Goal: Transaction & Acquisition: Purchase product/service

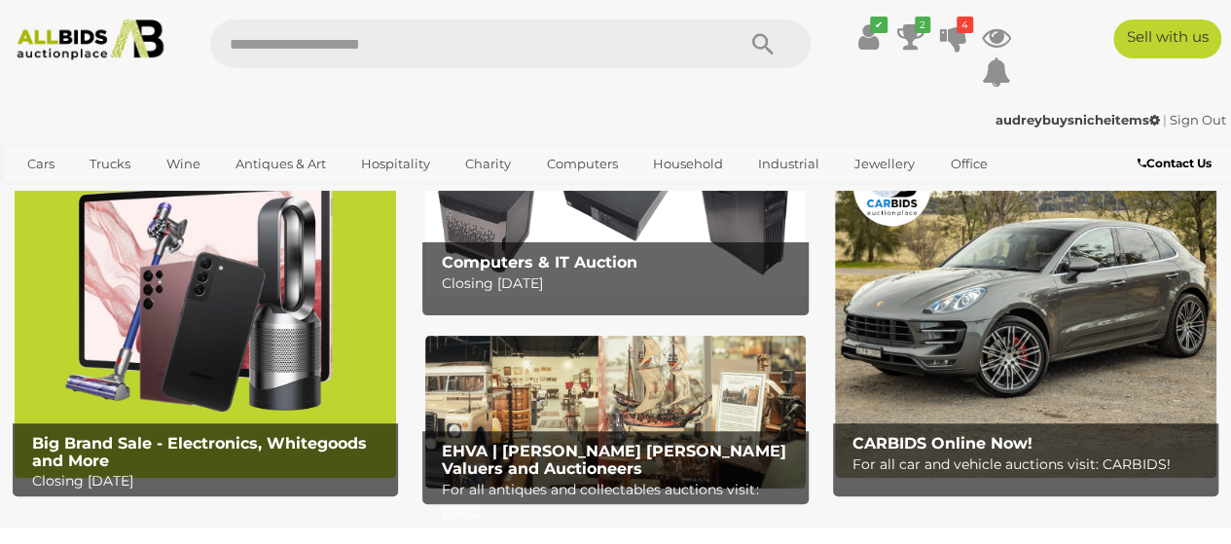
scroll to position [97, 0]
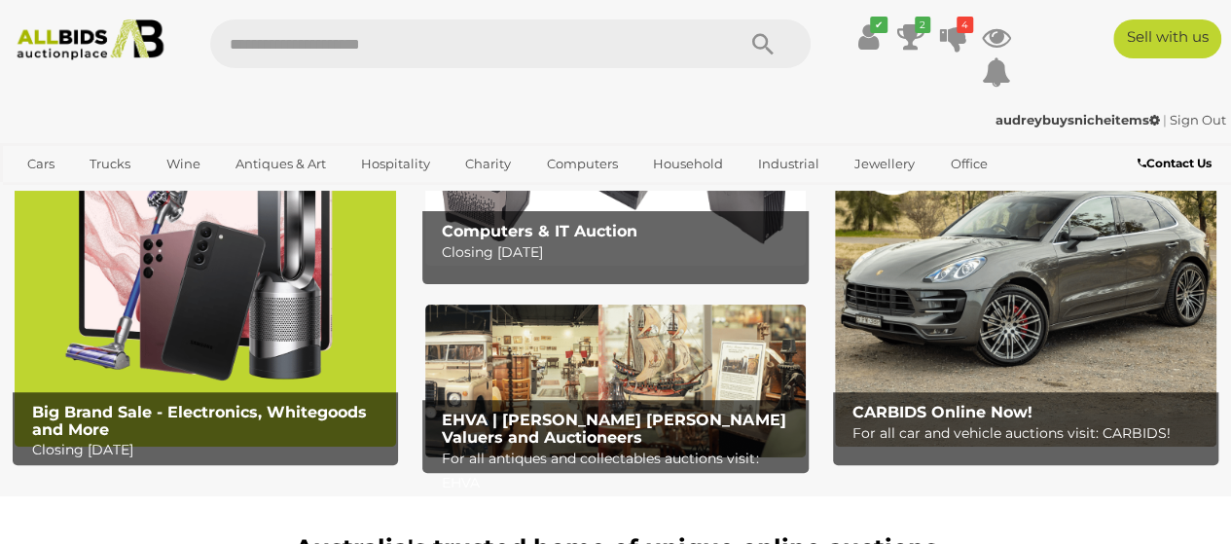
click at [183, 347] on img at bounding box center [205, 280] width 381 height 334
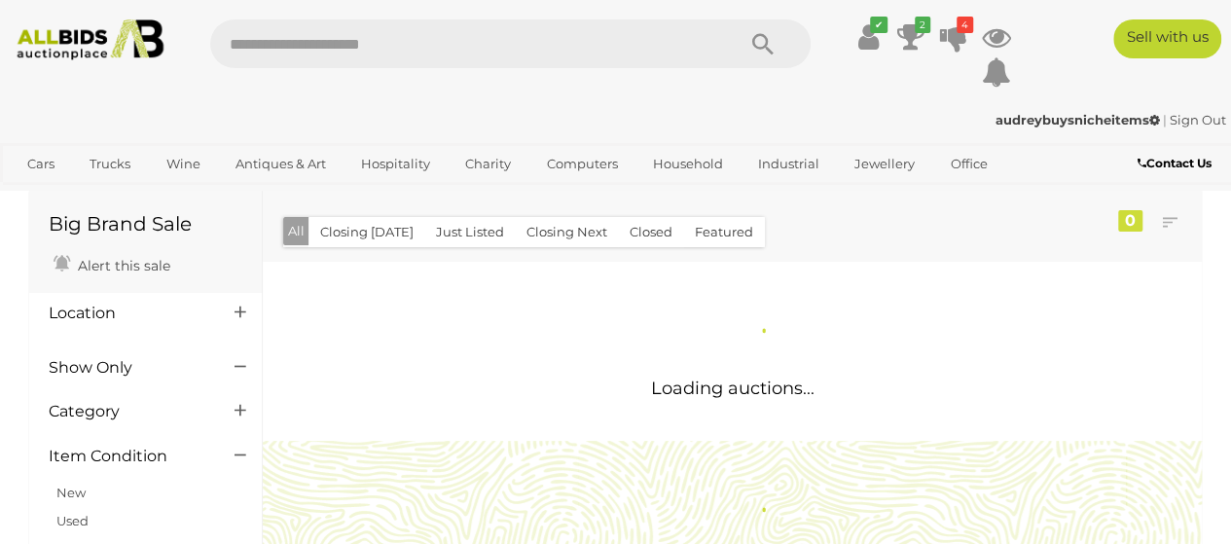
click at [373, 43] on input "text" at bounding box center [462, 43] width 505 height 49
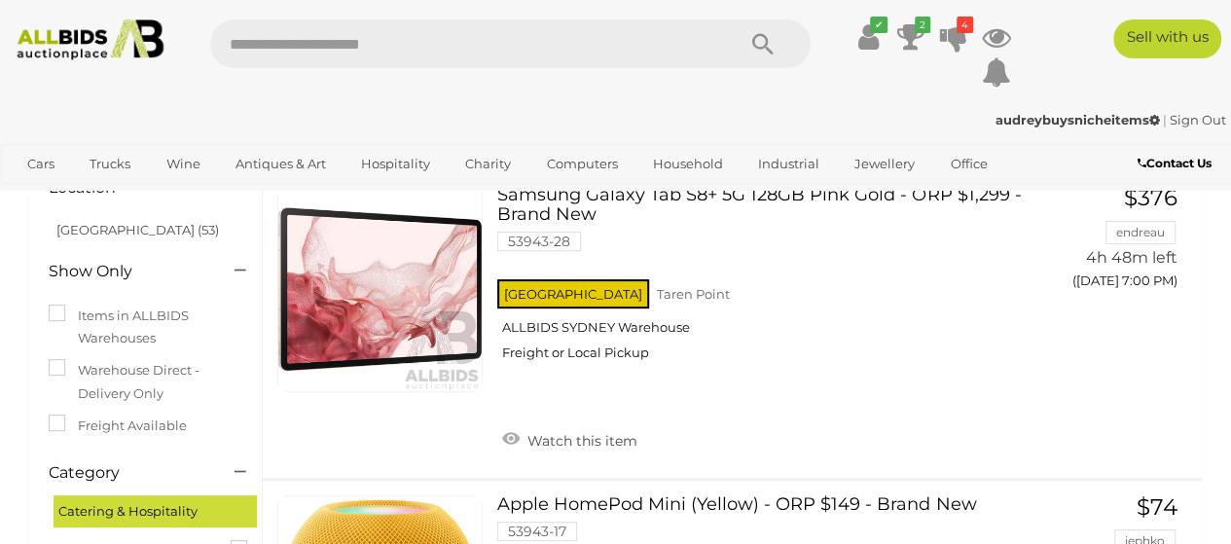
scroll to position [389, 0]
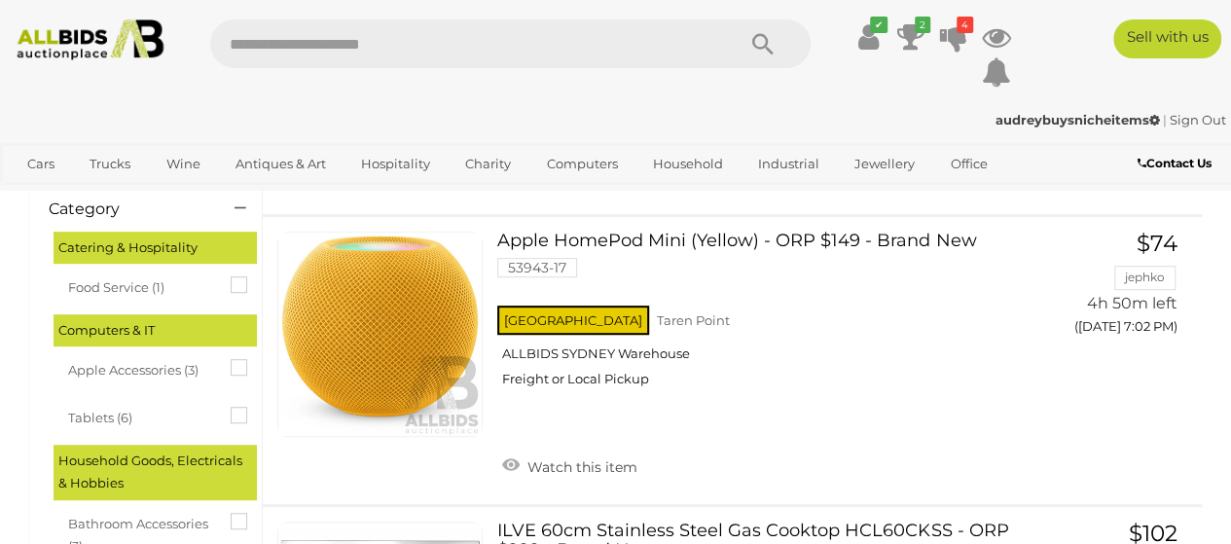
click at [373, 43] on input "text" at bounding box center [462, 43] width 505 height 49
type input "******"
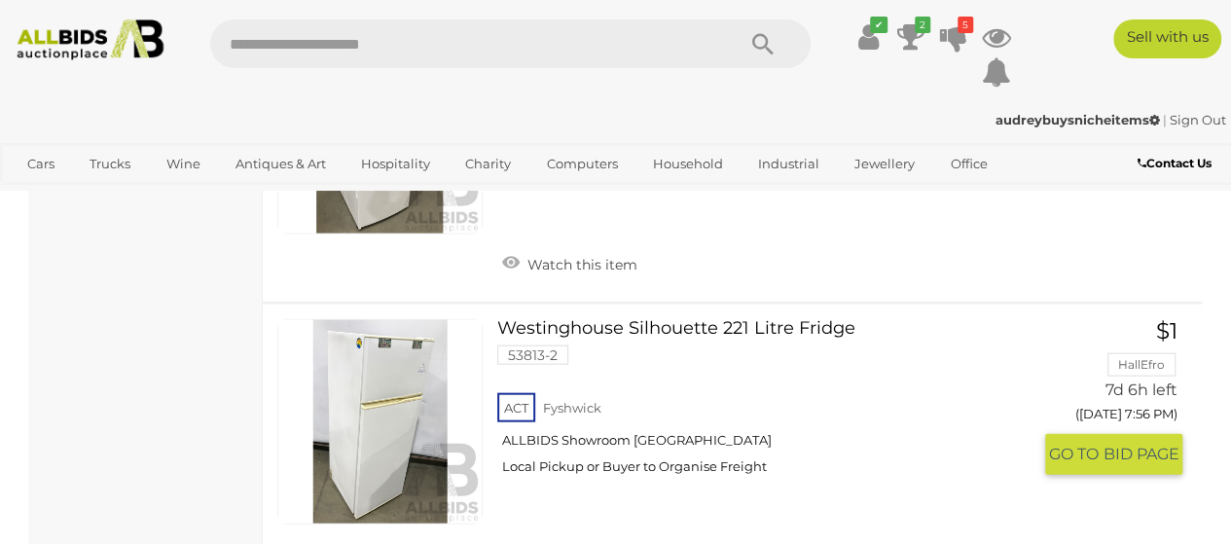
scroll to position [2044, 0]
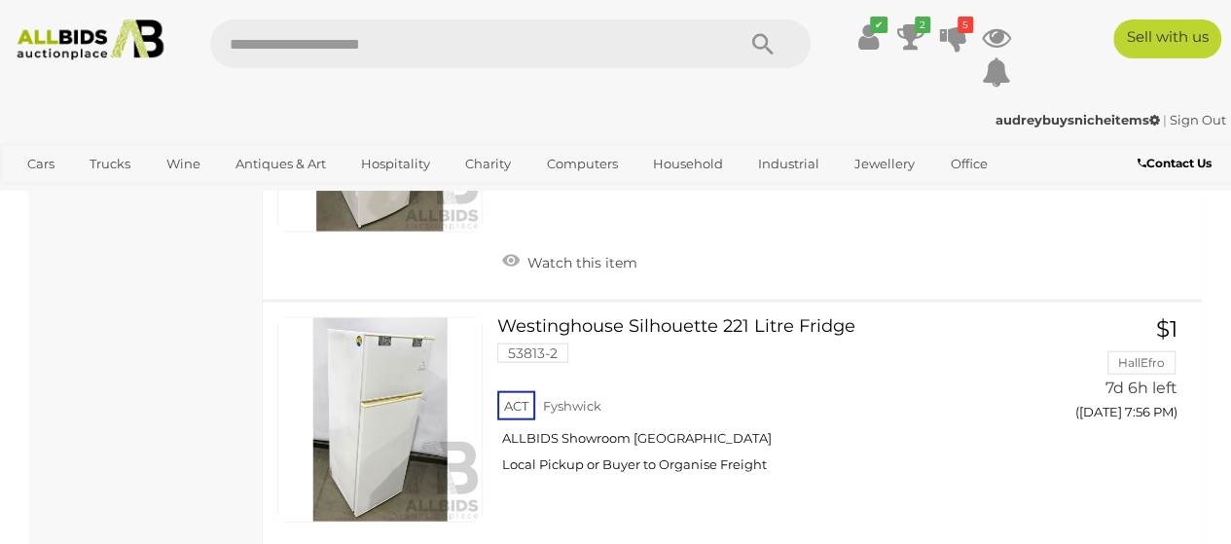
click at [889, 32] on ul "✔ Your account is up to date Transaction History Current Bids" at bounding box center [923, 54] width 196 height 71
click at [904, 32] on icon at bounding box center [910, 36] width 27 height 35
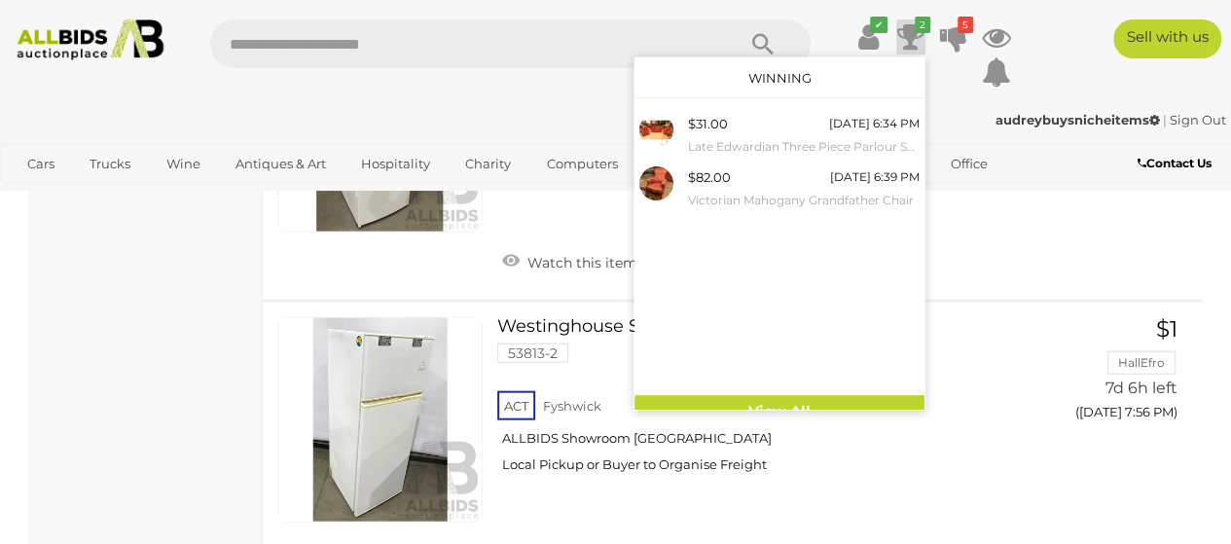
click at [904, 32] on icon at bounding box center [910, 36] width 27 height 35
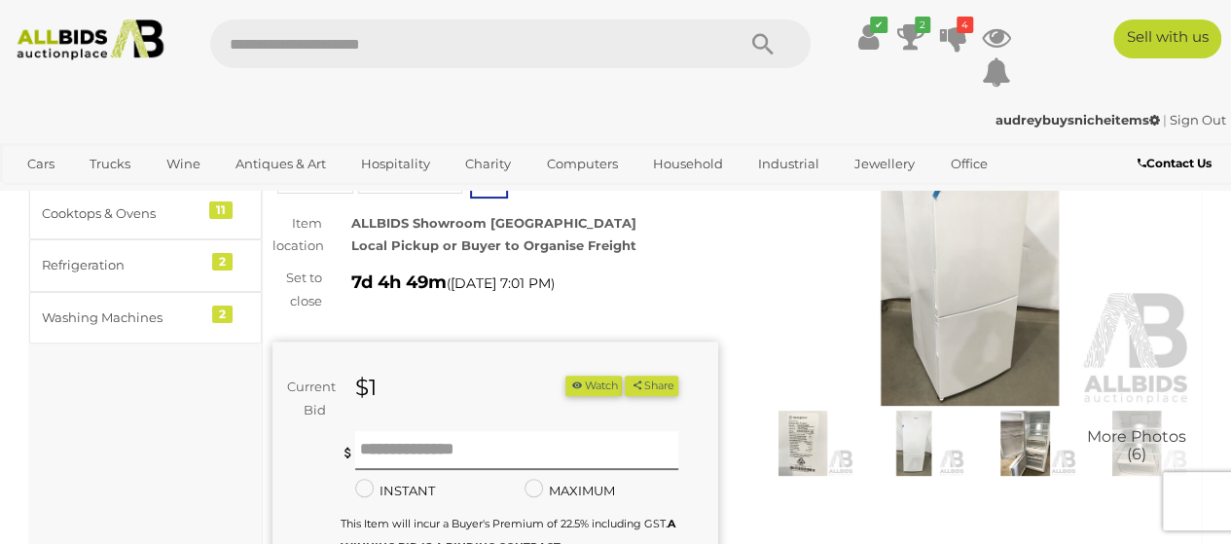
scroll to position [195, 0]
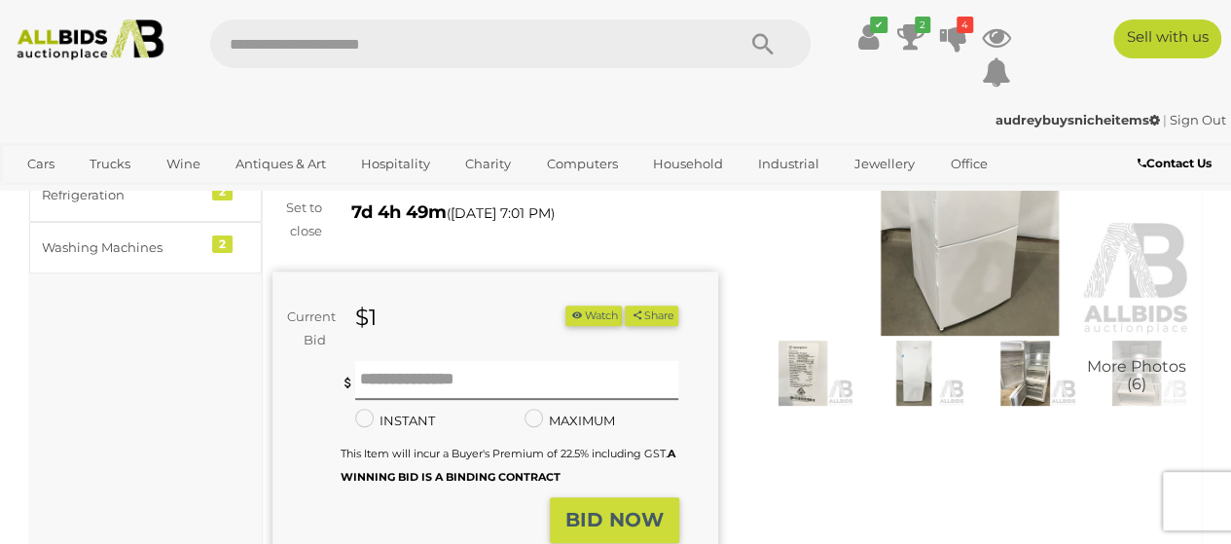
click at [806, 380] on img at bounding box center [802, 373] width 101 height 65
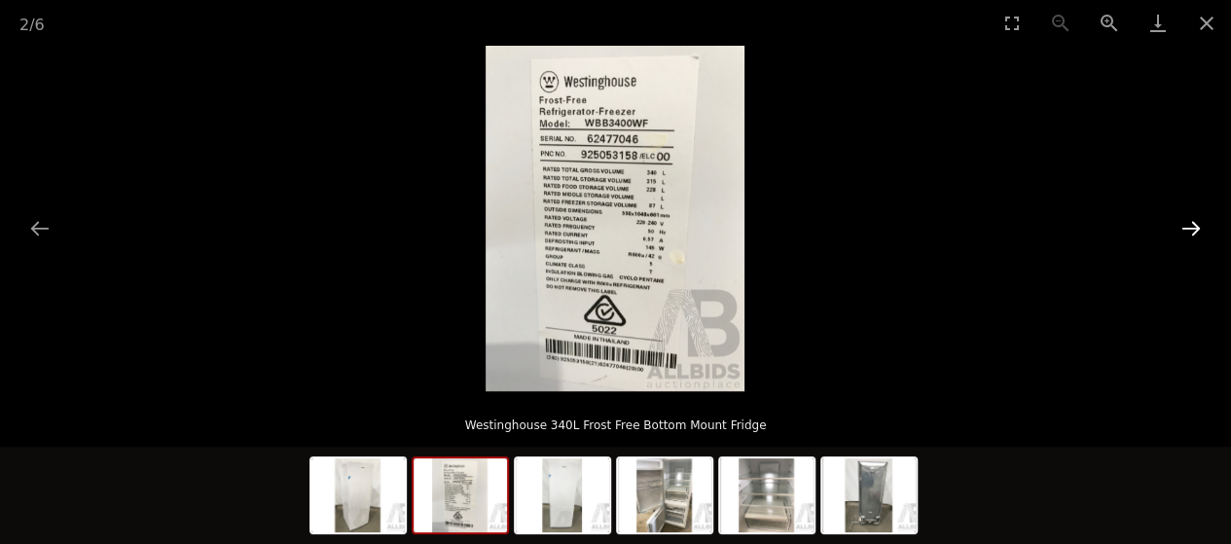
click at [1194, 222] on button "Next slide" at bounding box center [1191, 228] width 41 height 38
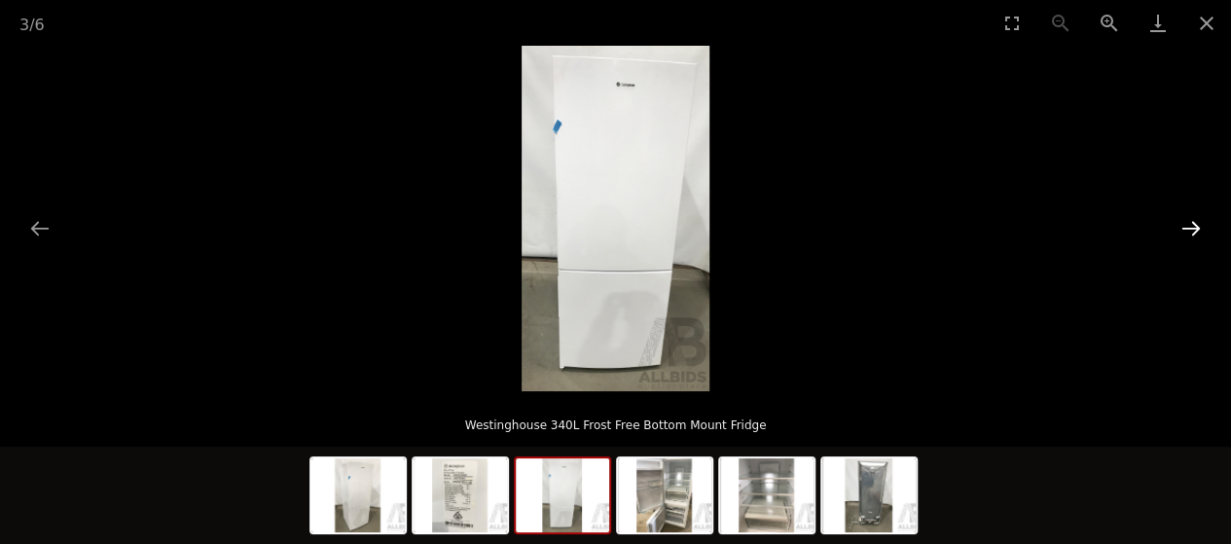
click at [1194, 222] on button "Next slide" at bounding box center [1191, 228] width 41 height 38
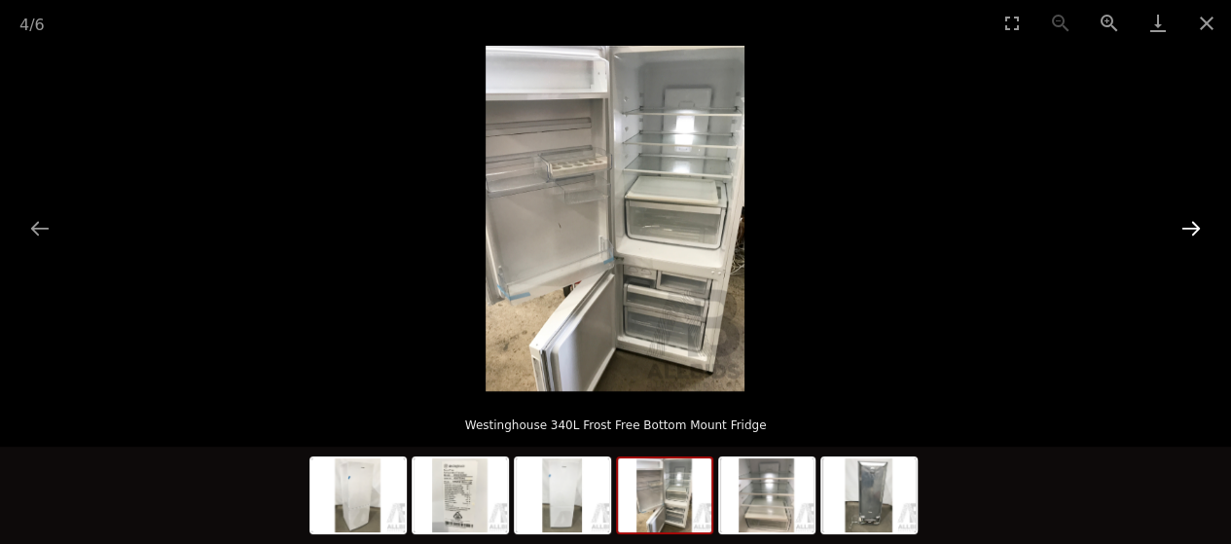
click at [1194, 222] on button "Next slide" at bounding box center [1191, 228] width 41 height 38
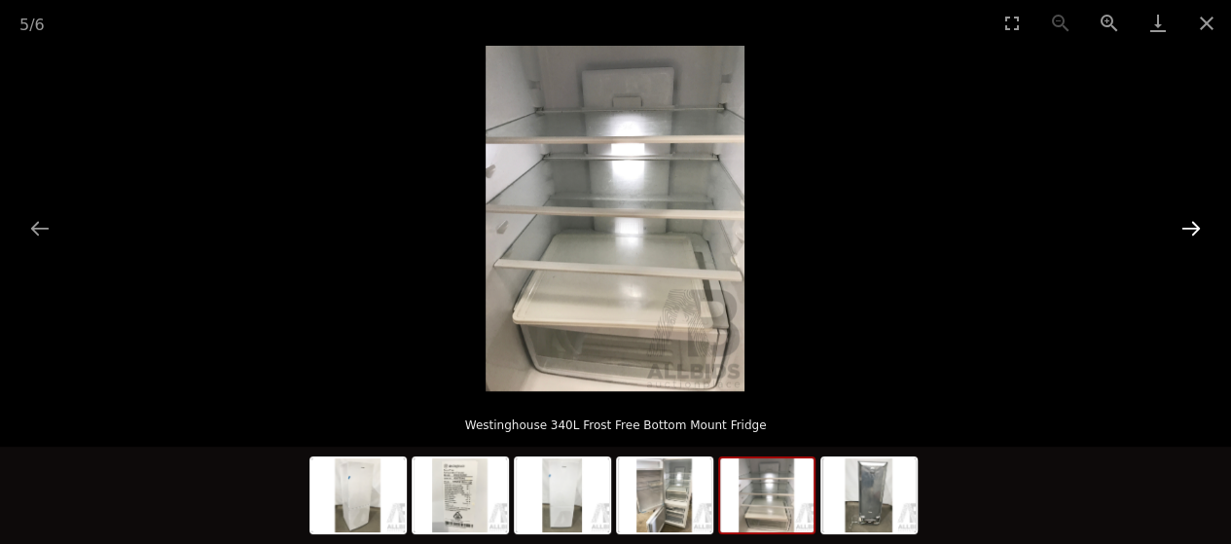
click at [1194, 222] on button "Next slide" at bounding box center [1191, 228] width 41 height 38
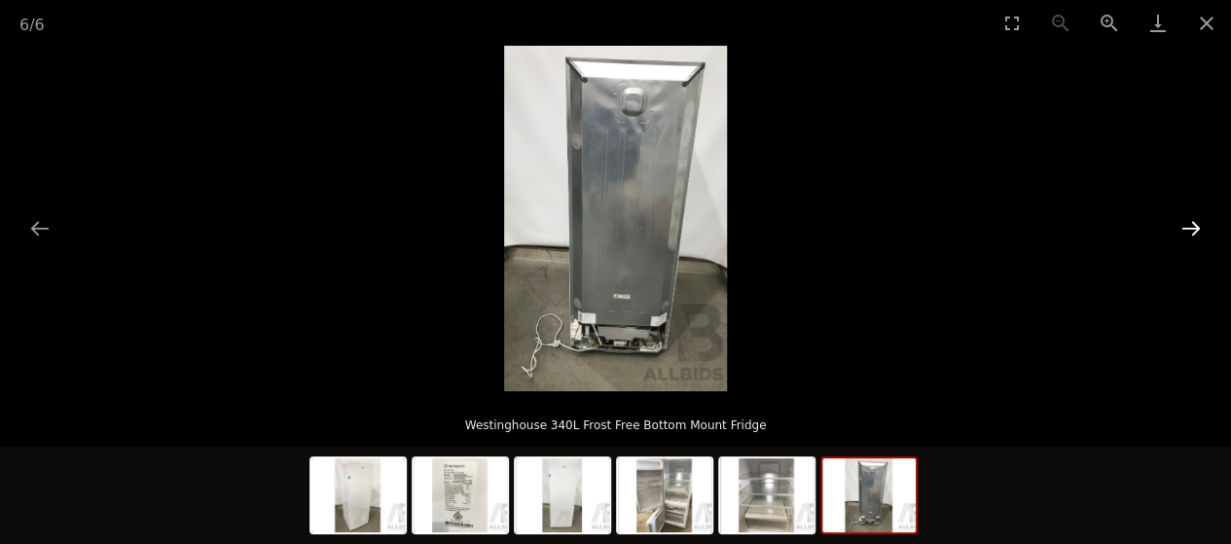
click at [1194, 222] on button "Next slide" at bounding box center [1191, 228] width 41 height 38
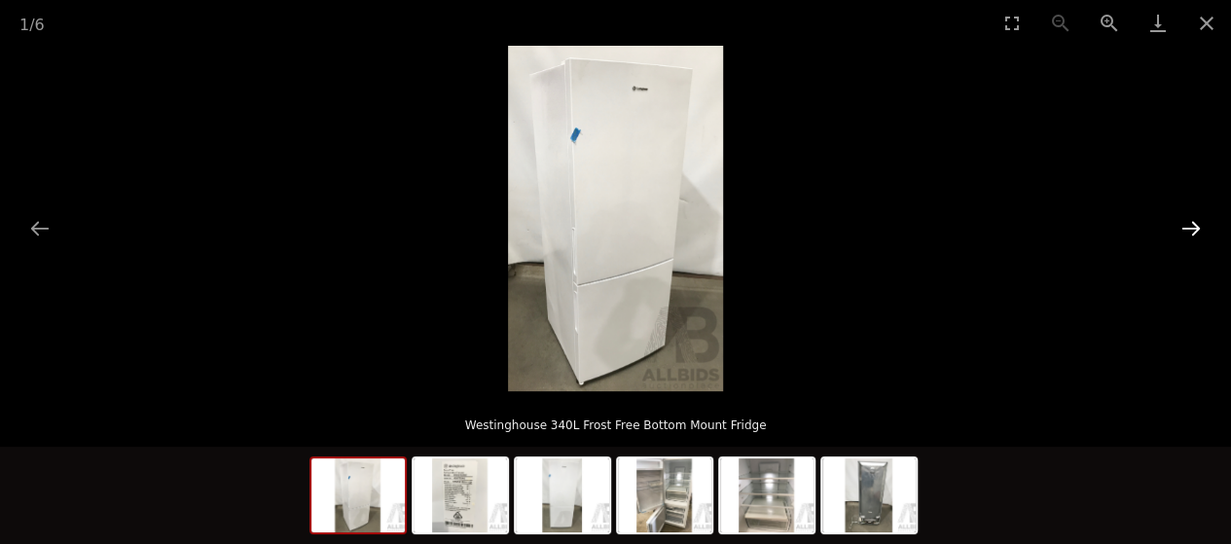
click at [1194, 222] on button "Next slide" at bounding box center [1191, 228] width 41 height 38
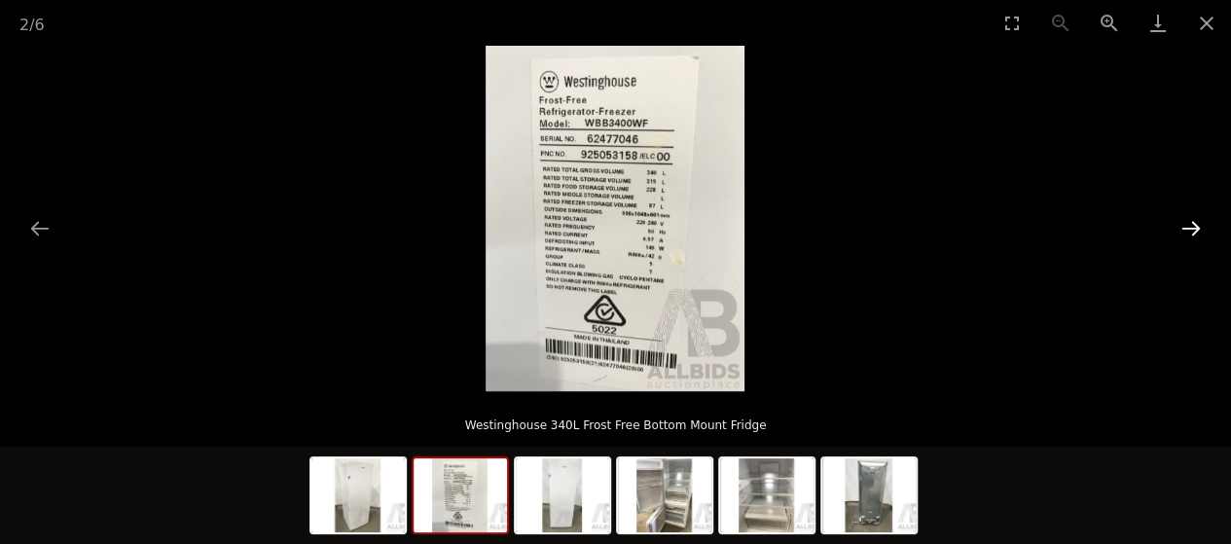
click at [1194, 222] on button "Next slide" at bounding box center [1191, 228] width 41 height 38
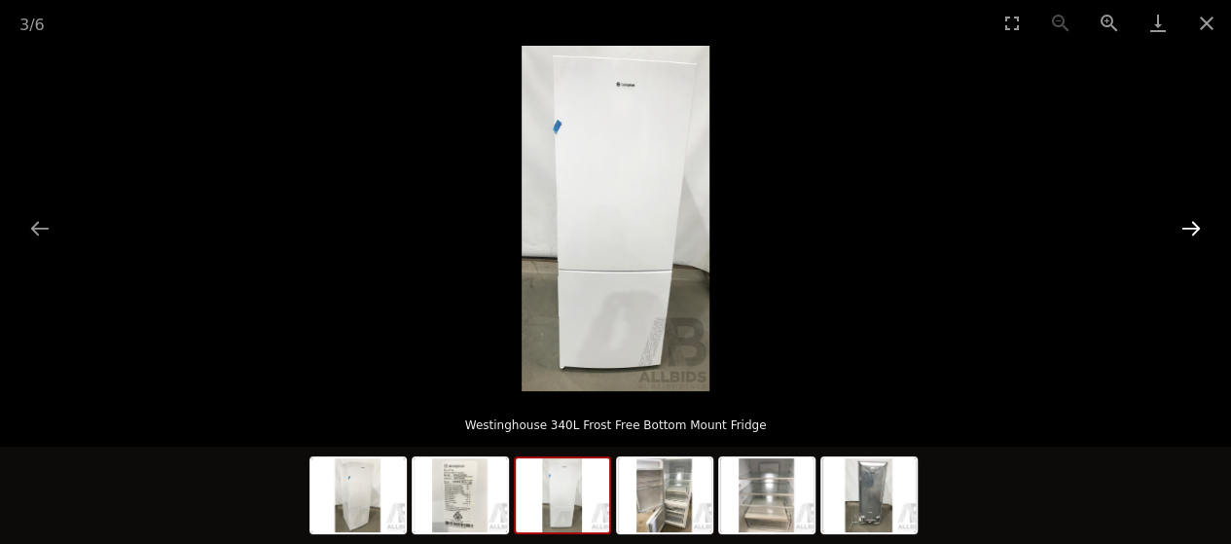
click at [1194, 222] on button "Next slide" at bounding box center [1191, 228] width 41 height 38
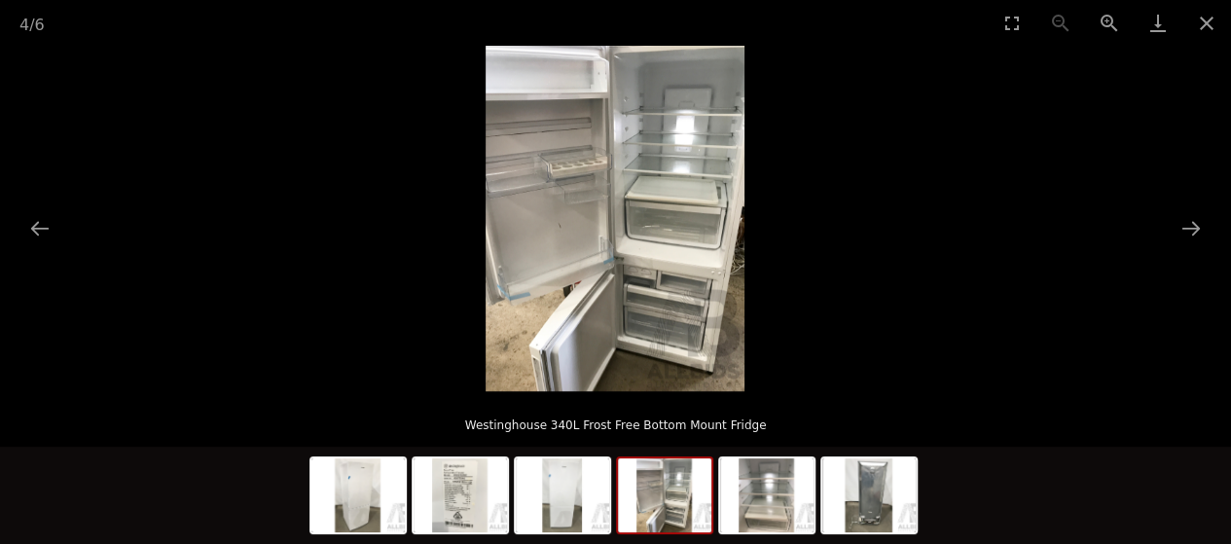
click at [800, 231] on picture at bounding box center [615, 218] width 1231 height 345
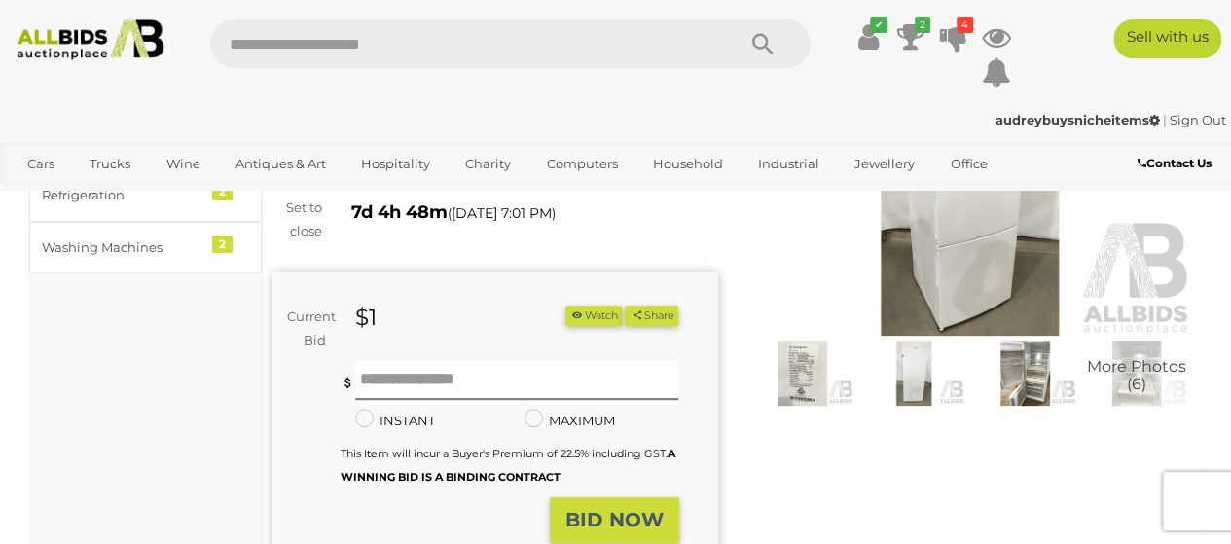
click at [708, 211] on img at bounding box center [615, 218] width 259 height 345
click at [929, 260] on img at bounding box center [970, 192] width 446 height 287
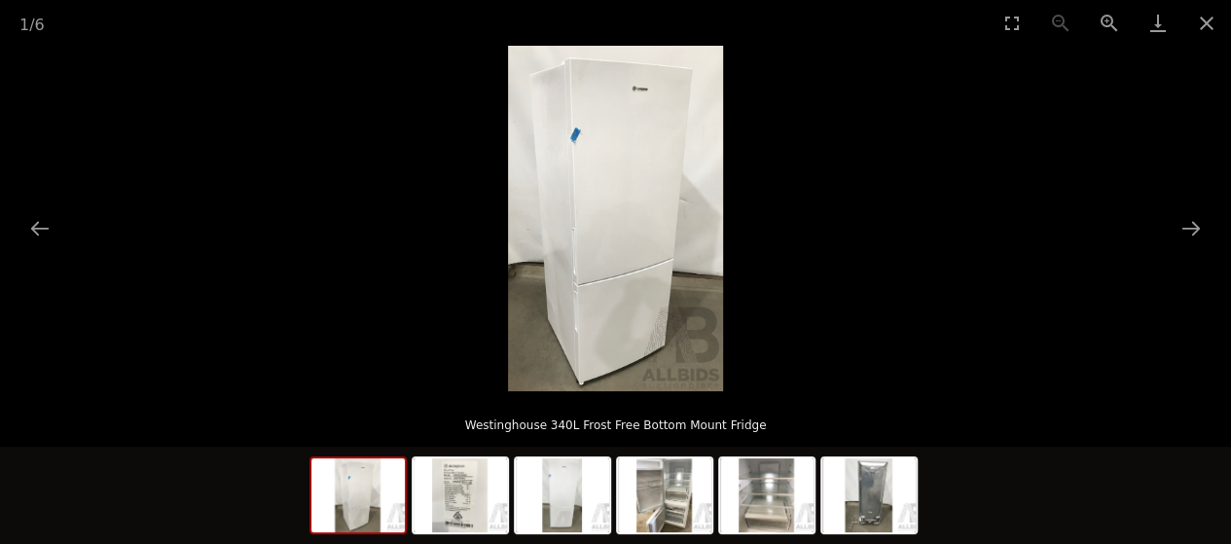
click at [574, 219] on img at bounding box center [615, 218] width 215 height 345
click at [1105, 20] on button "Zoom in" at bounding box center [1109, 23] width 49 height 46
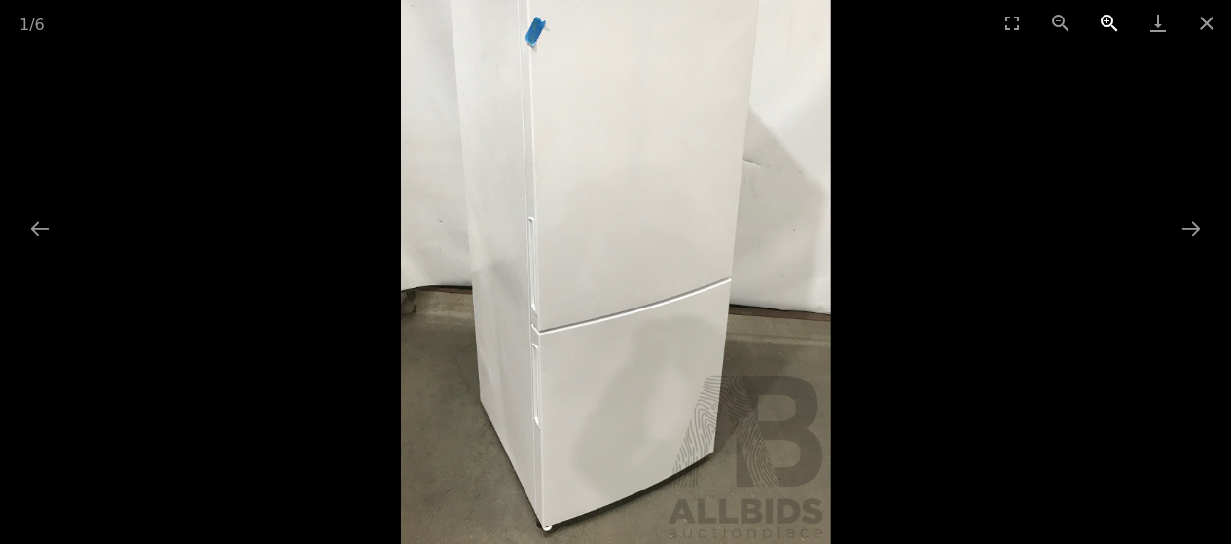
click at [1105, 20] on button "Zoom in" at bounding box center [1109, 23] width 49 height 46
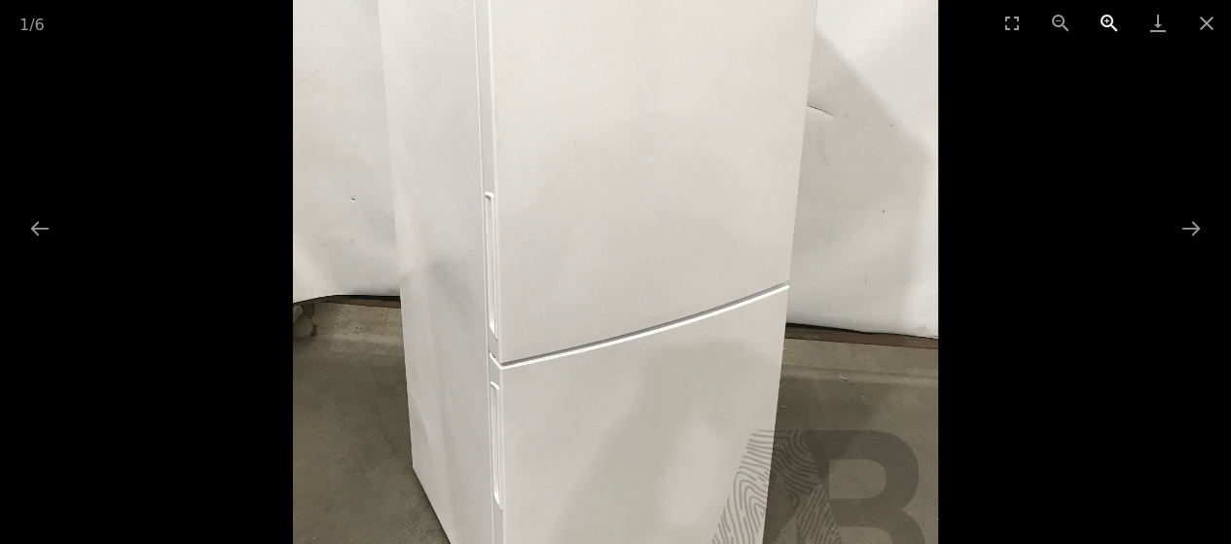
click at [1105, 20] on button "Zoom in" at bounding box center [1109, 23] width 49 height 46
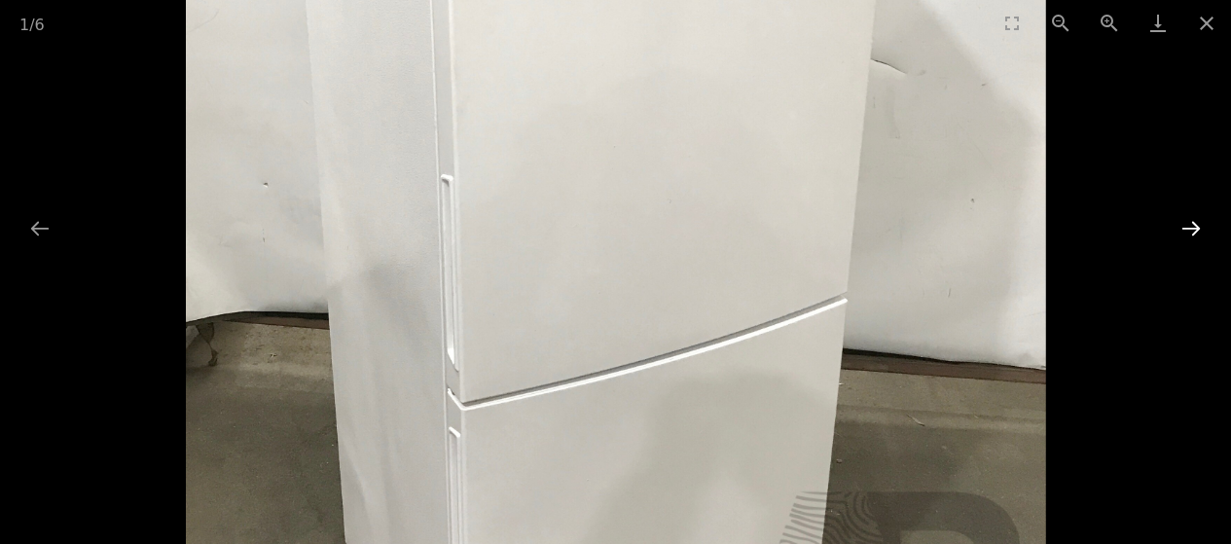
click at [1189, 229] on button "Next slide" at bounding box center [1191, 228] width 41 height 38
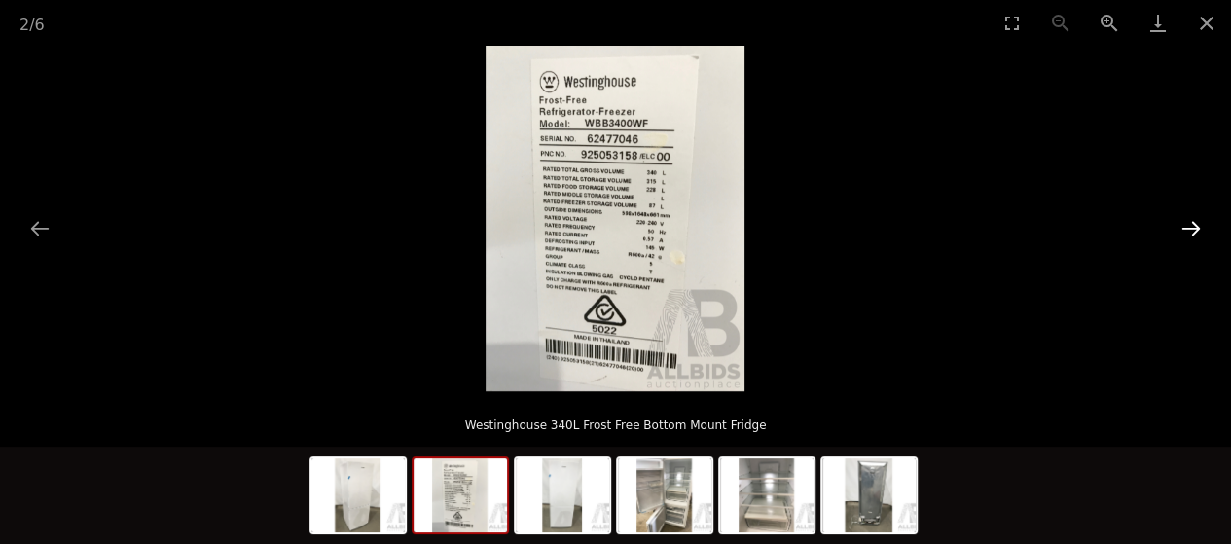
click at [1189, 229] on button "Next slide" at bounding box center [1191, 228] width 41 height 38
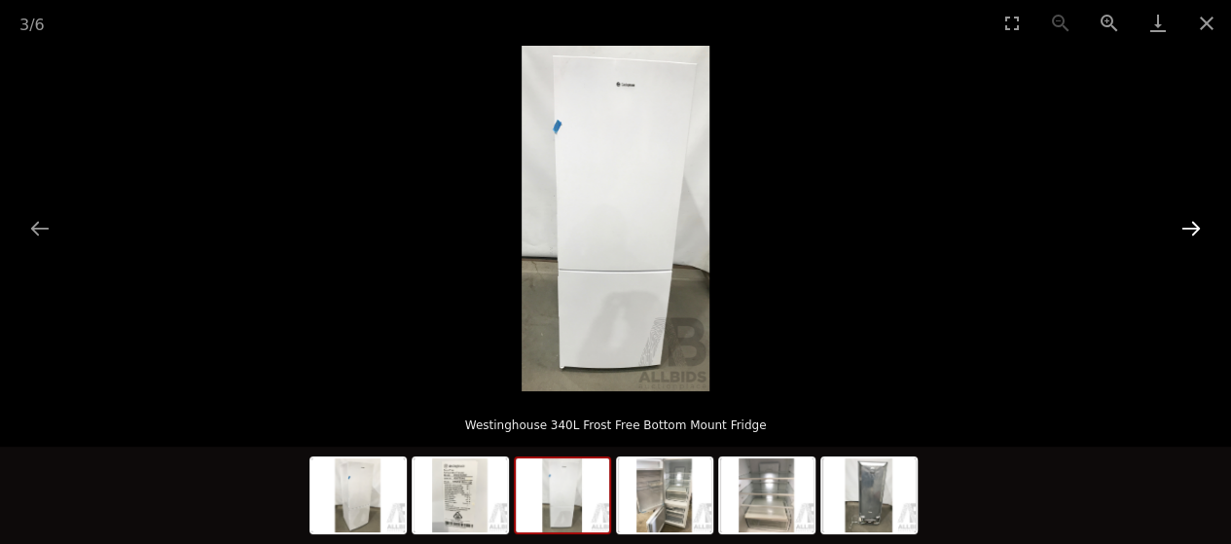
click at [1189, 229] on button "Next slide" at bounding box center [1191, 228] width 41 height 38
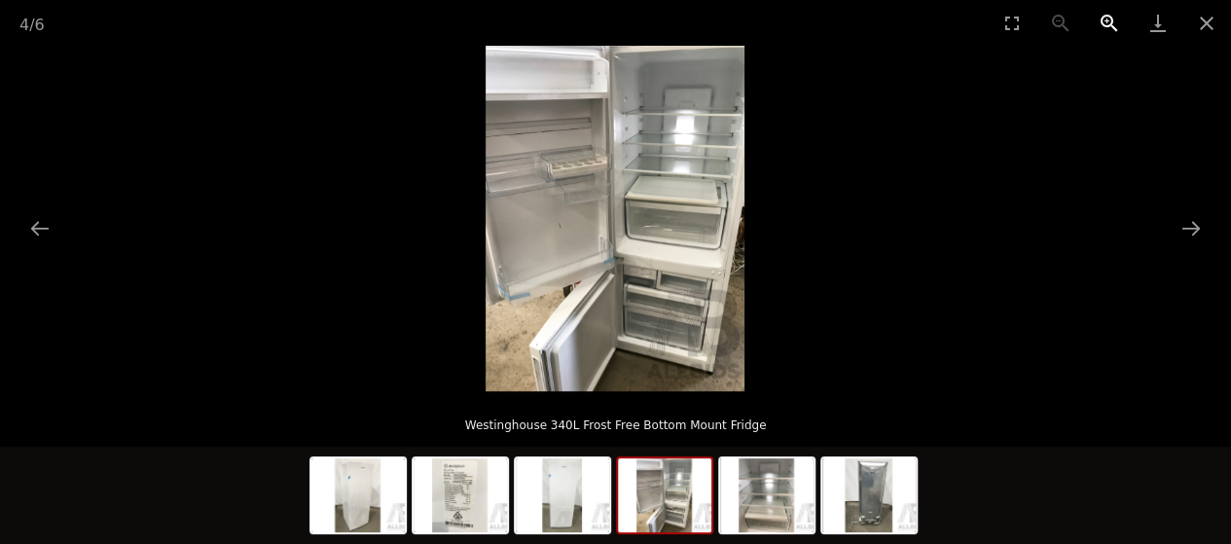
click at [1094, 23] on button "Zoom in" at bounding box center [1109, 23] width 49 height 46
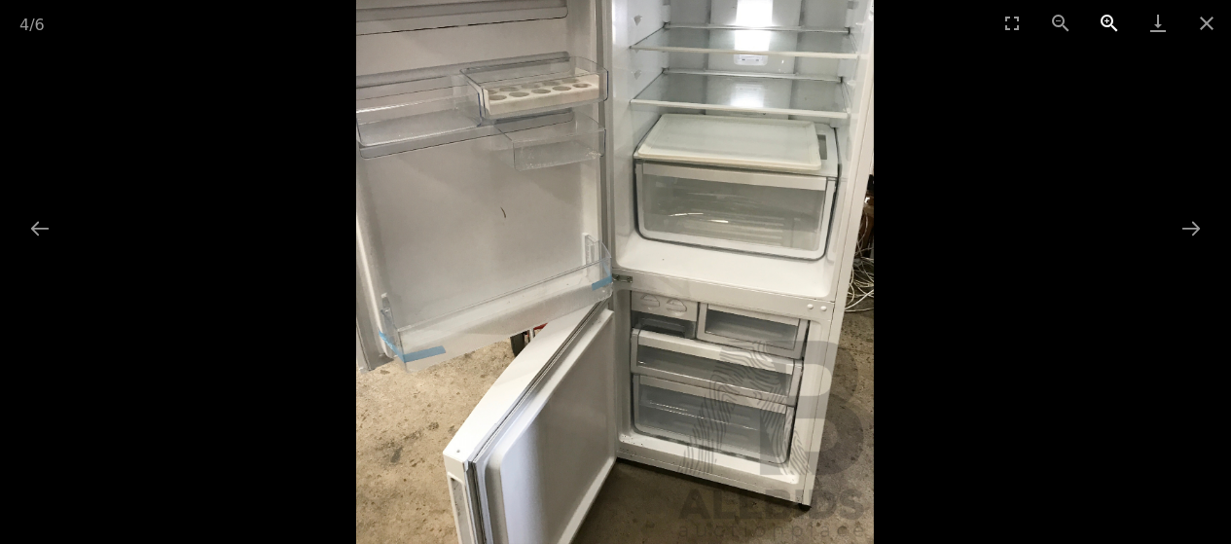
click at [1094, 23] on button "Zoom in" at bounding box center [1109, 23] width 49 height 46
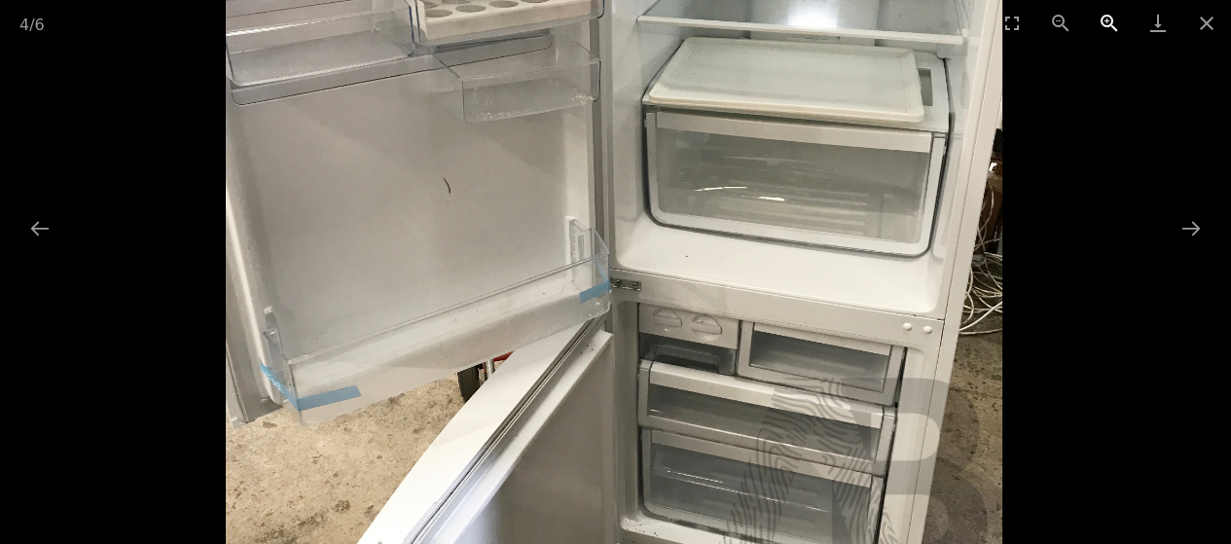
click at [1094, 23] on button "Zoom in" at bounding box center [1109, 23] width 49 height 46
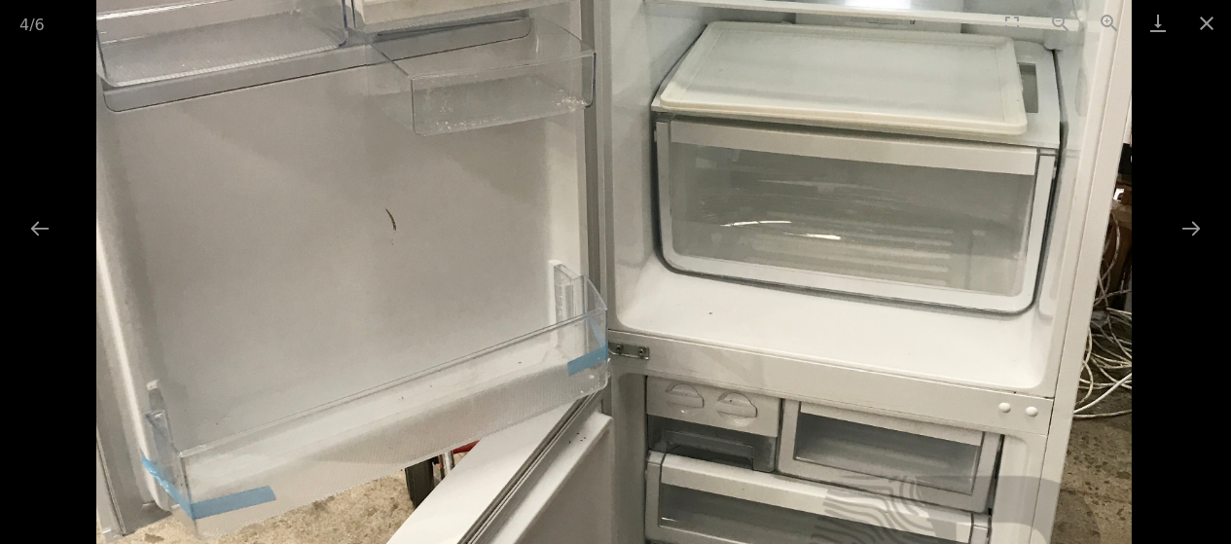
drag, startPoint x: 948, startPoint y: 151, endPoint x: 749, endPoint y: -118, distance: 334.0
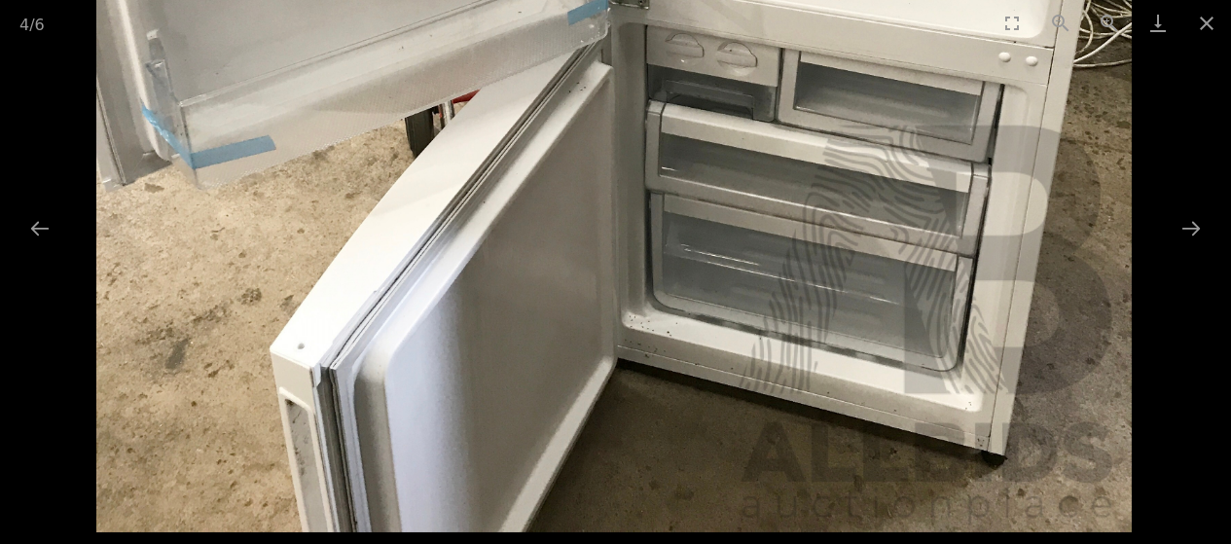
drag, startPoint x: 891, startPoint y: 139, endPoint x: 928, endPoint y: 506, distance: 368.7
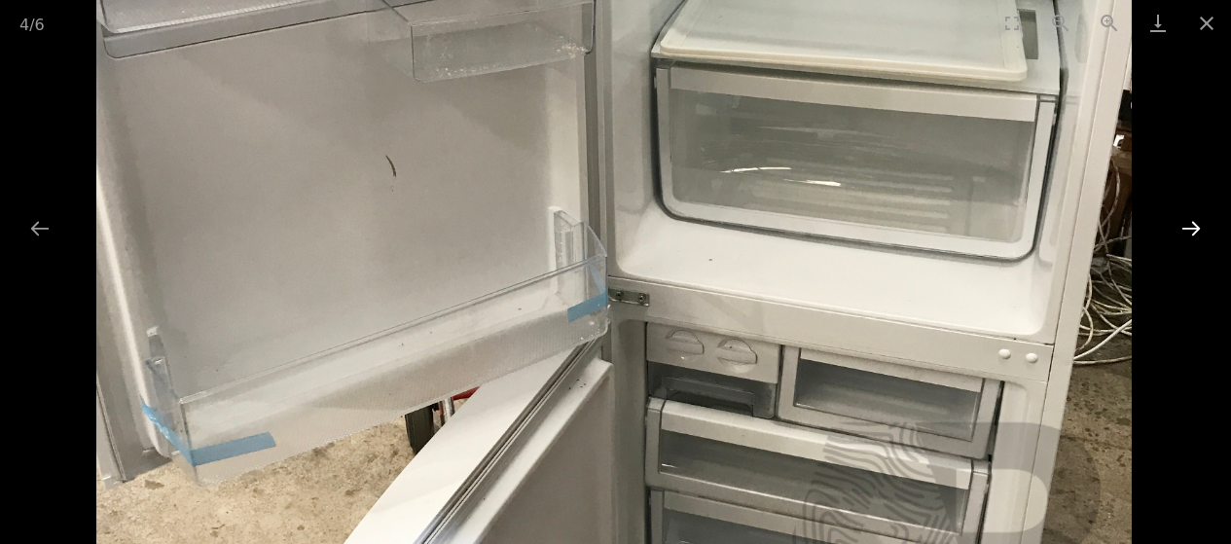
click at [1183, 221] on button "Next slide" at bounding box center [1191, 228] width 41 height 38
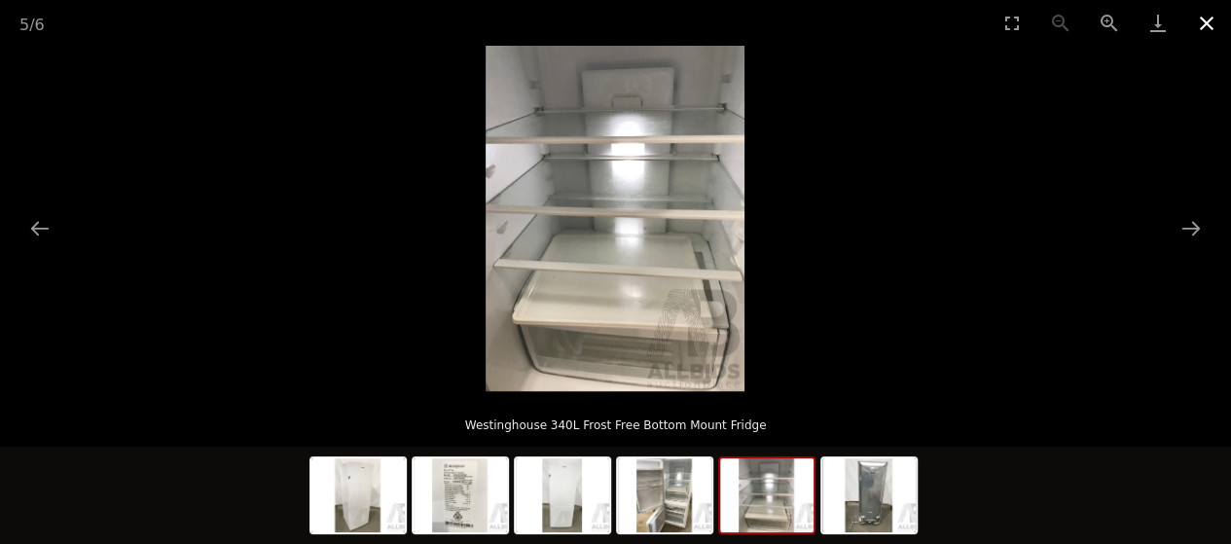
click at [1206, 22] on button "Close gallery" at bounding box center [1206, 23] width 49 height 46
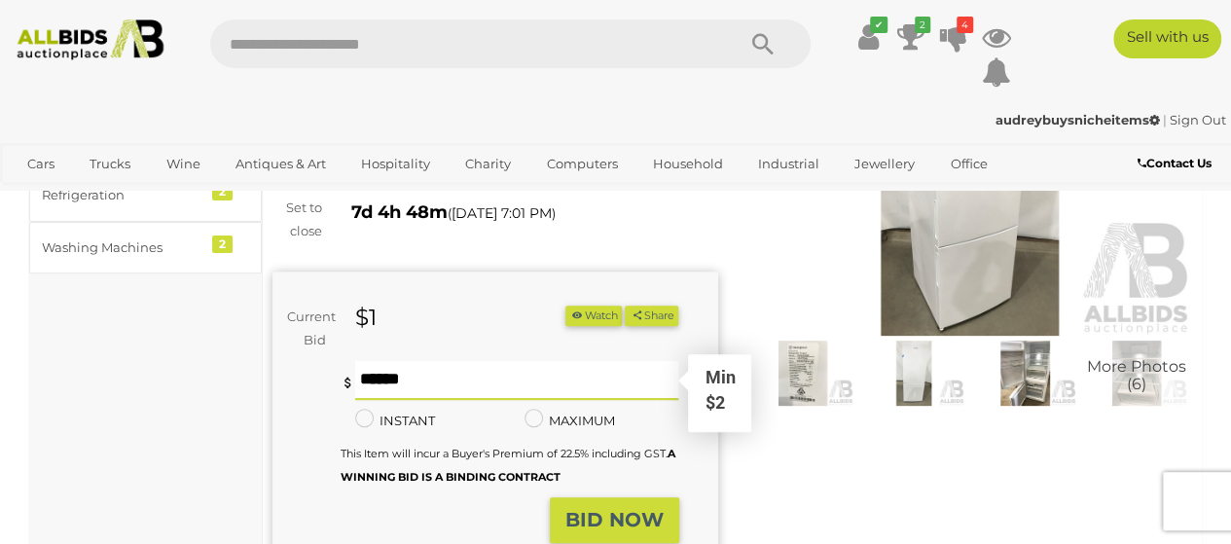
click at [489, 396] on input "text" at bounding box center [517, 380] width 324 height 39
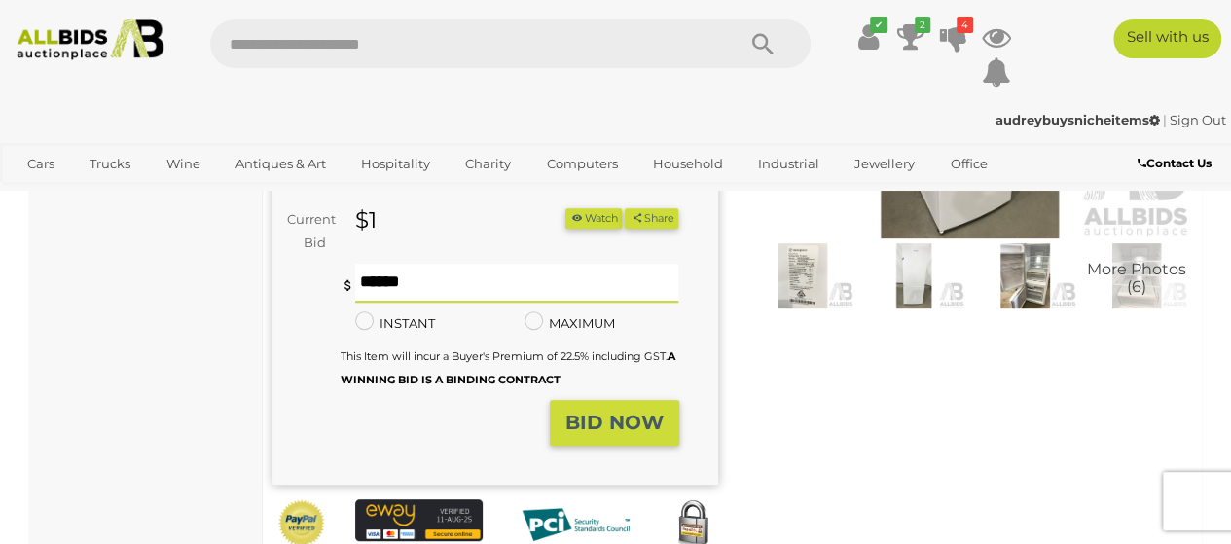
type input "**"
click at [596, 432] on strong "BID NOW" at bounding box center [614, 422] width 98 height 23
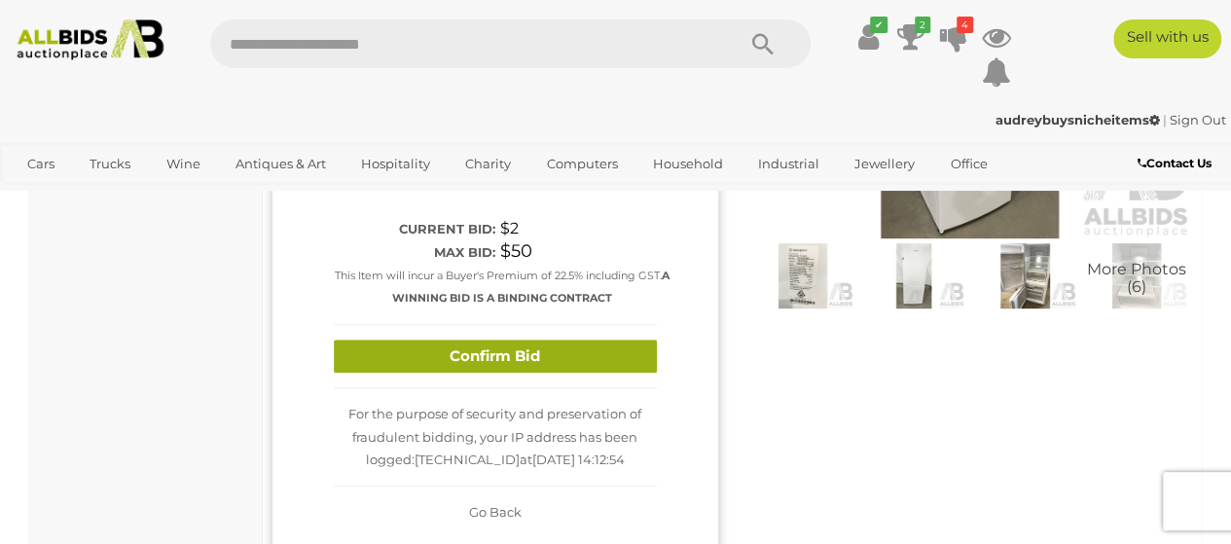
click at [469, 363] on button "Confirm Bid" at bounding box center [495, 357] width 323 height 34
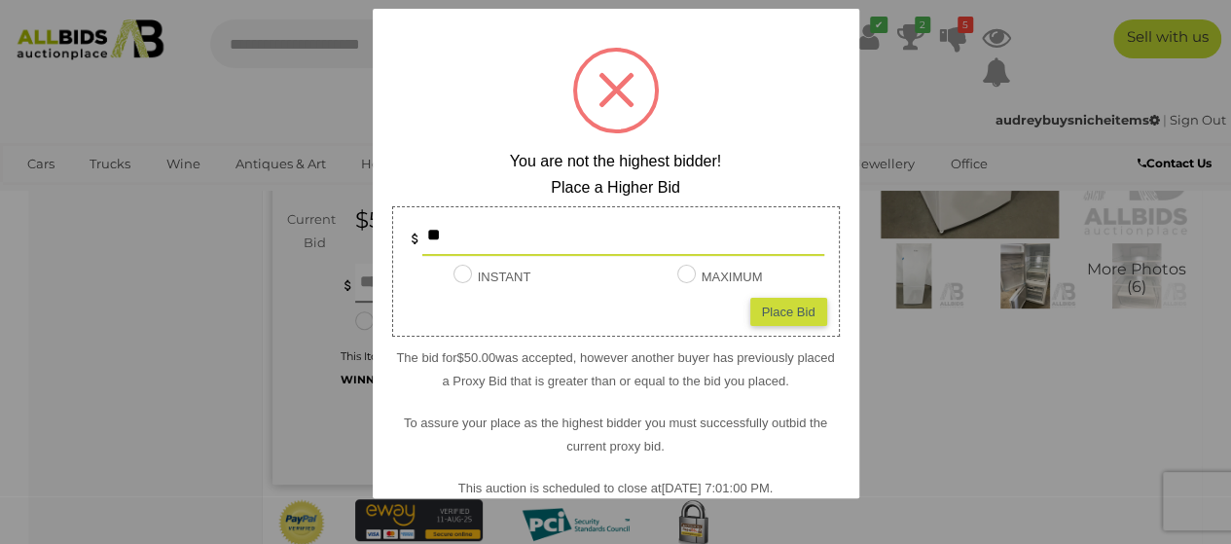
click at [749, 248] on input "**" at bounding box center [623, 236] width 402 height 39
type input "**"
click at [791, 299] on div "Place Bid" at bounding box center [788, 312] width 77 height 28
type input "**"
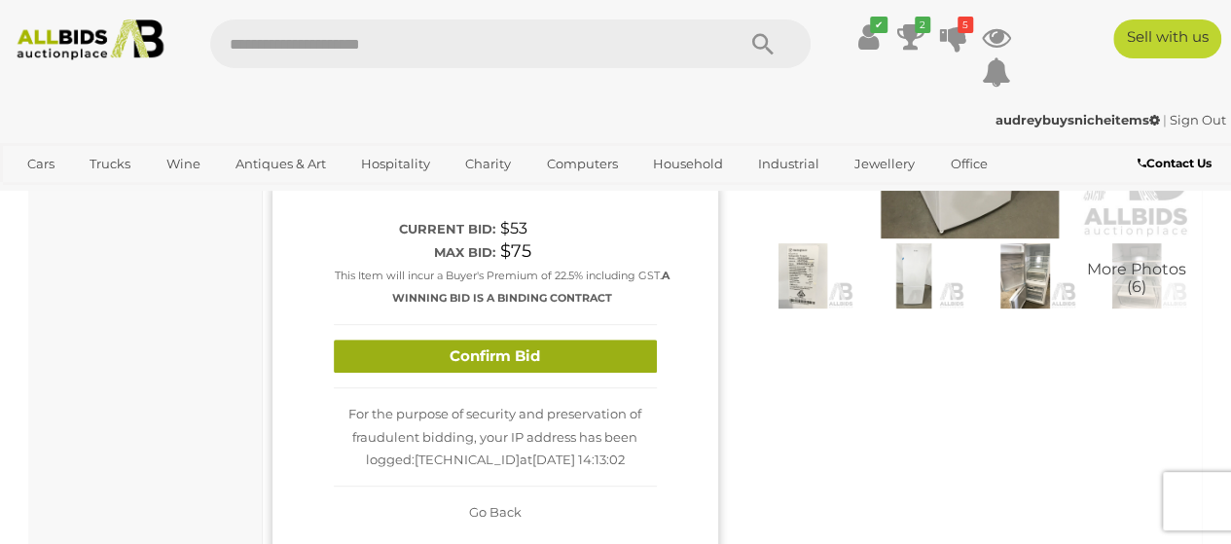
click at [499, 358] on button "Confirm Bid" at bounding box center [495, 357] width 323 height 34
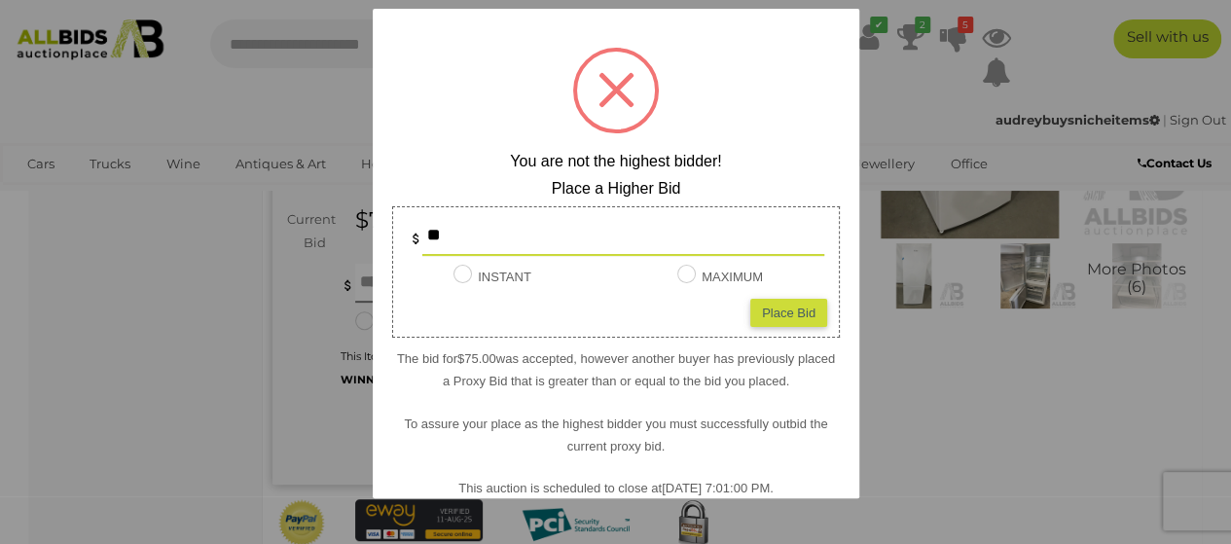
click at [474, 223] on input "**" at bounding box center [623, 236] width 402 height 39
type input "***"
click at [766, 310] on div "Place Bid" at bounding box center [788, 312] width 77 height 28
type input "***"
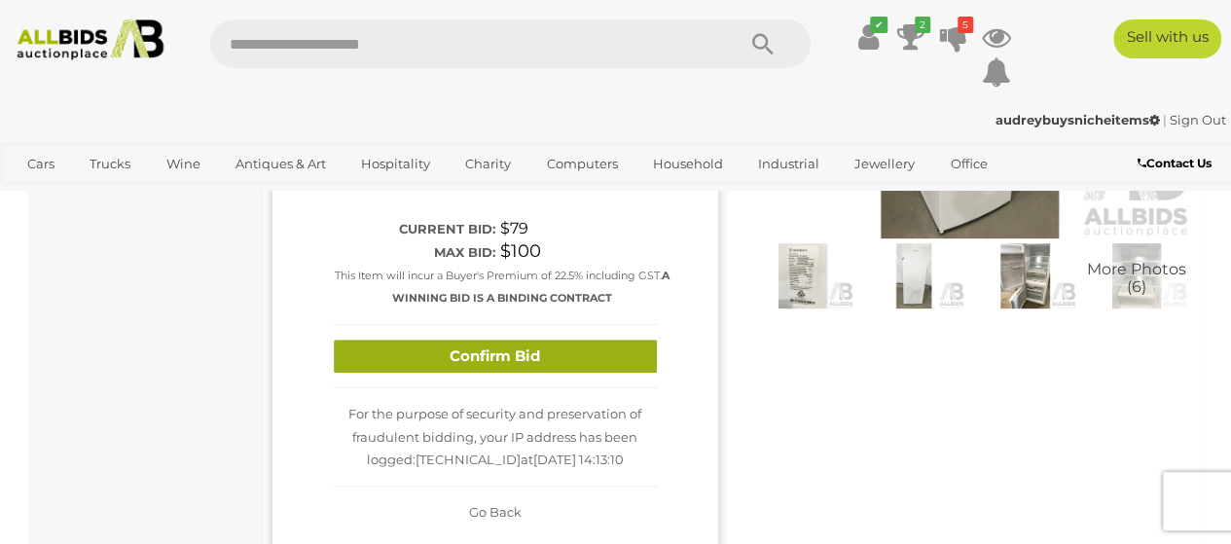
click at [585, 355] on button "Confirm Bid" at bounding box center [495, 357] width 323 height 34
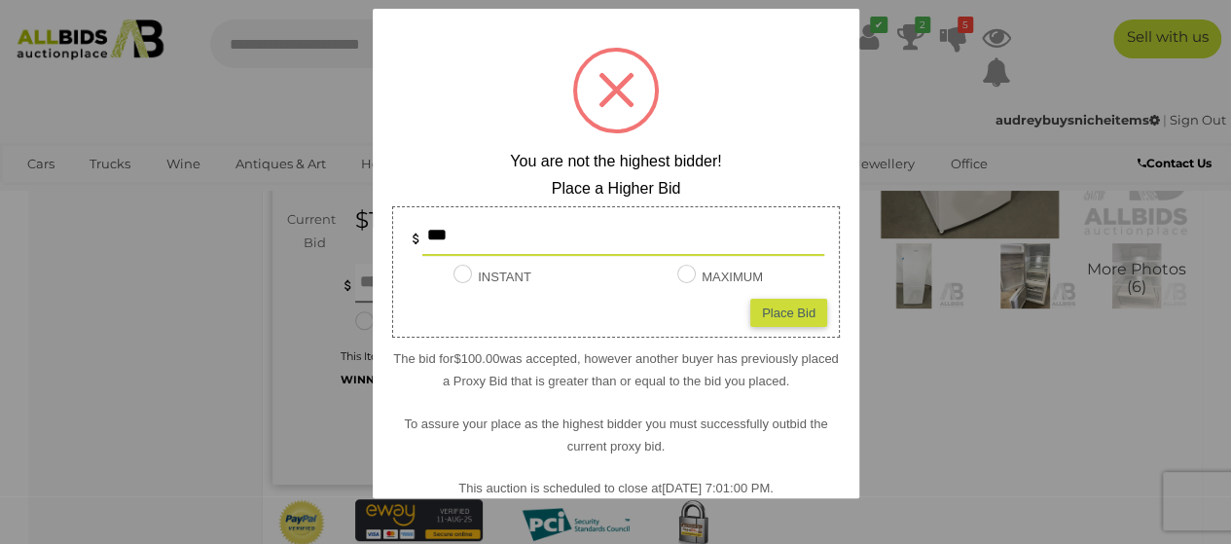
click at [358, 94] on div at bounding box center [615, 272] width 1231 height 544
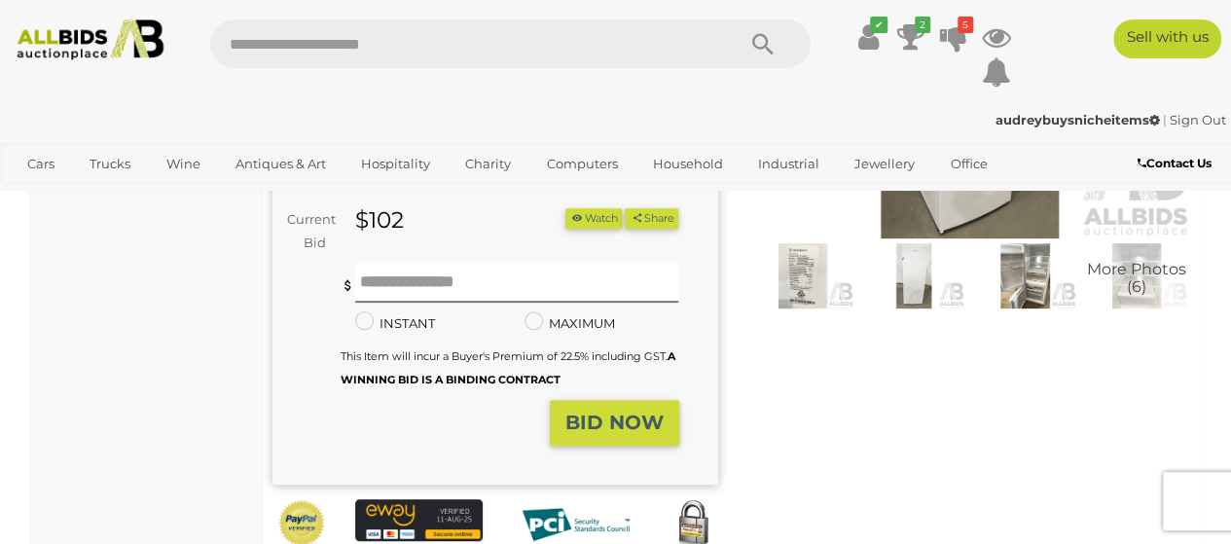
click at [779, 383] on div "Winning Outbid Warranty Charity" at bounding box center [732, 281] width 949 height 678
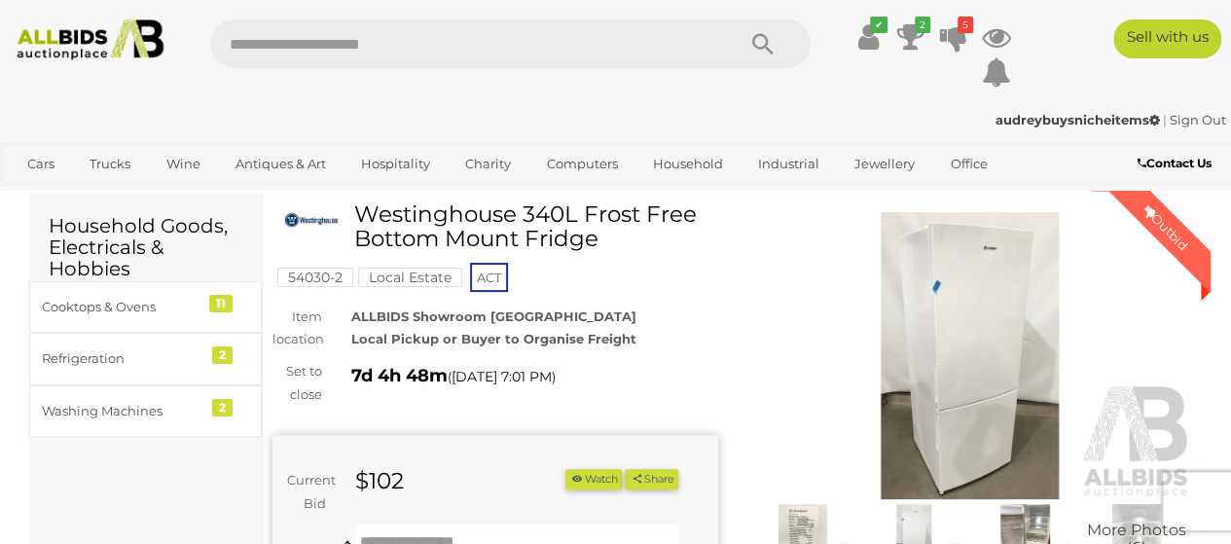
scroll to position [0, 0]
